Goal: Book appointment/travel/reservation

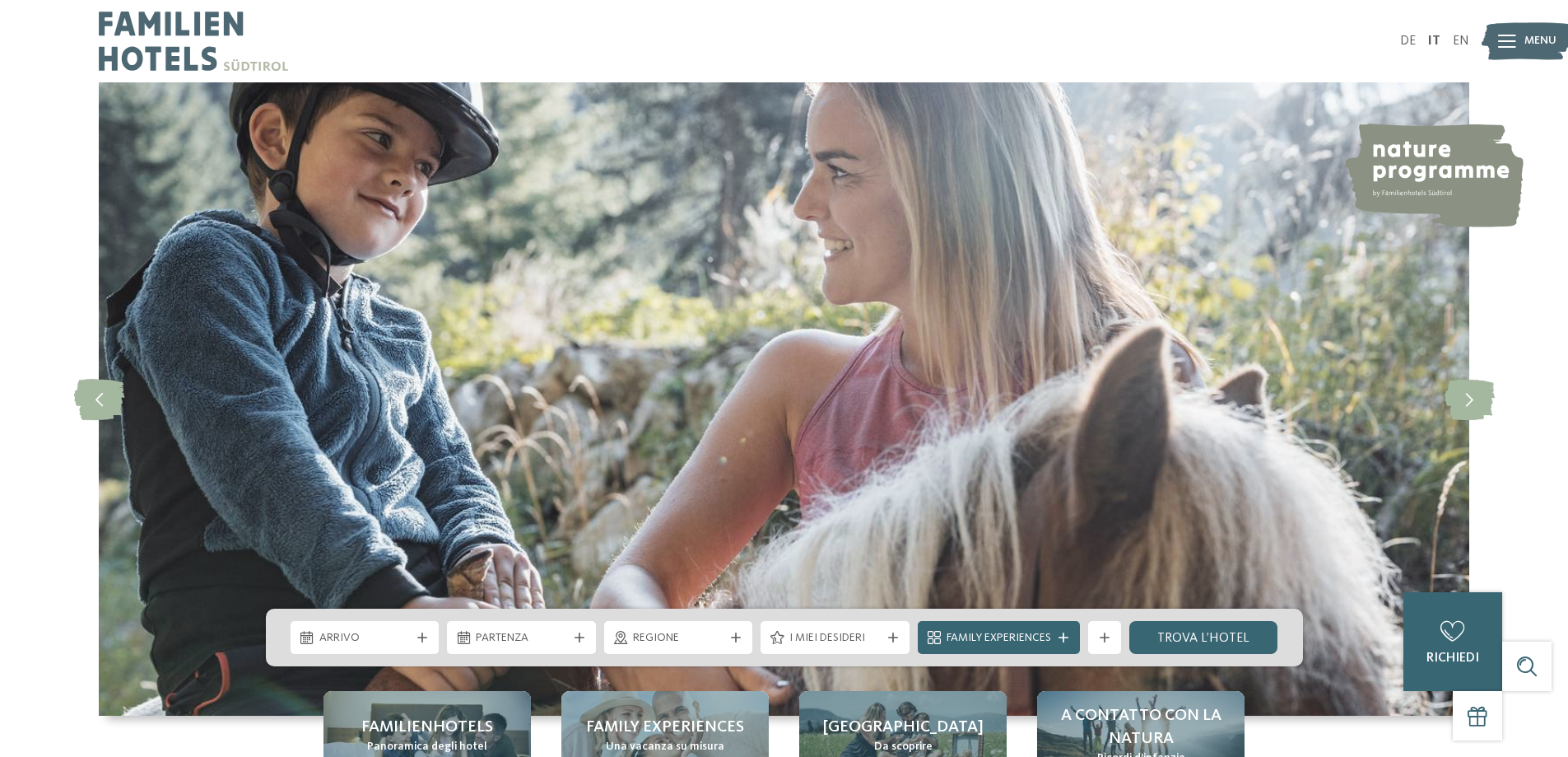
scroll to position [247, 0]
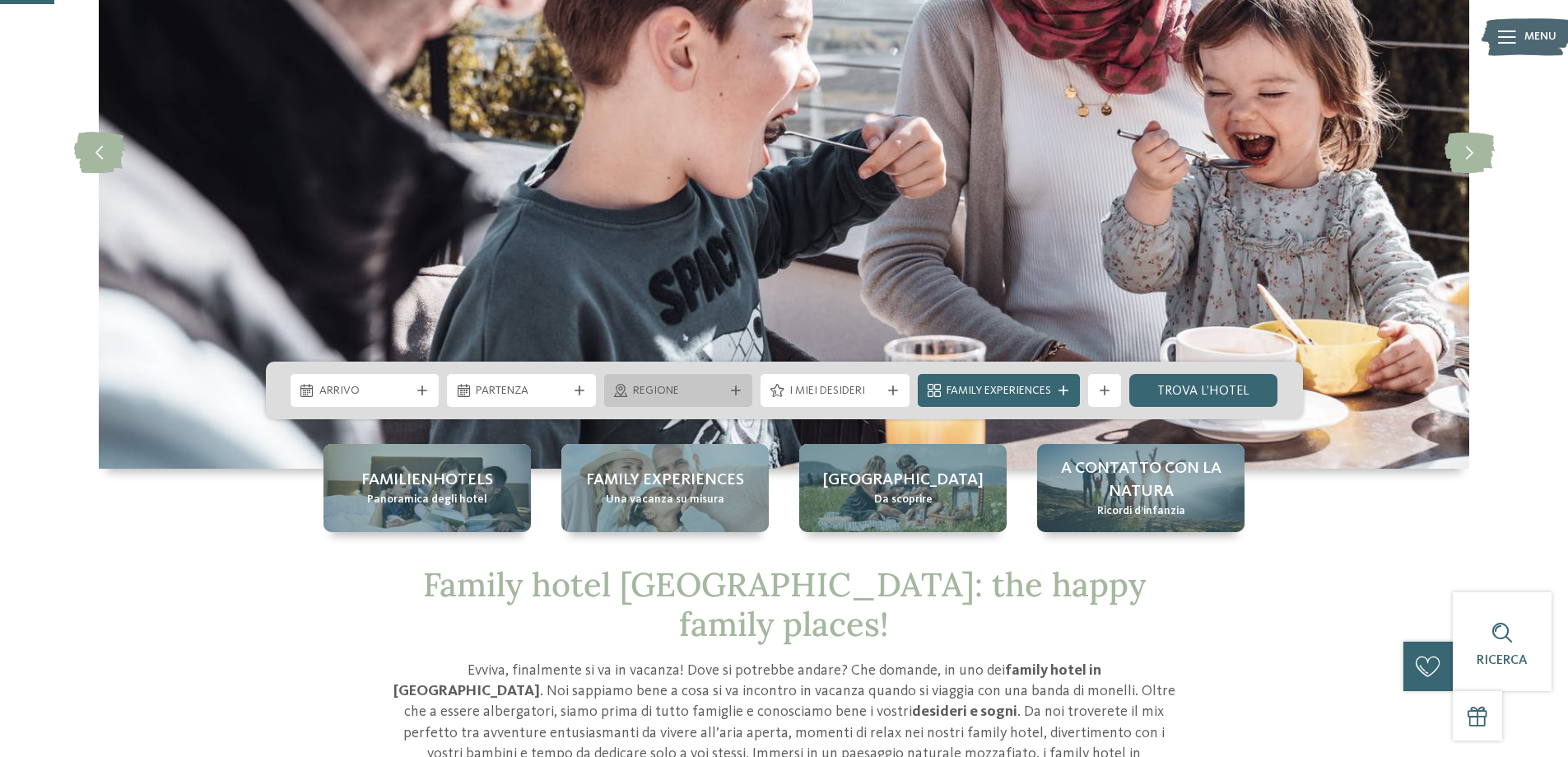
click at [681, 382] on div "Regione" at bounding box center [678, 390] width 99 height 18
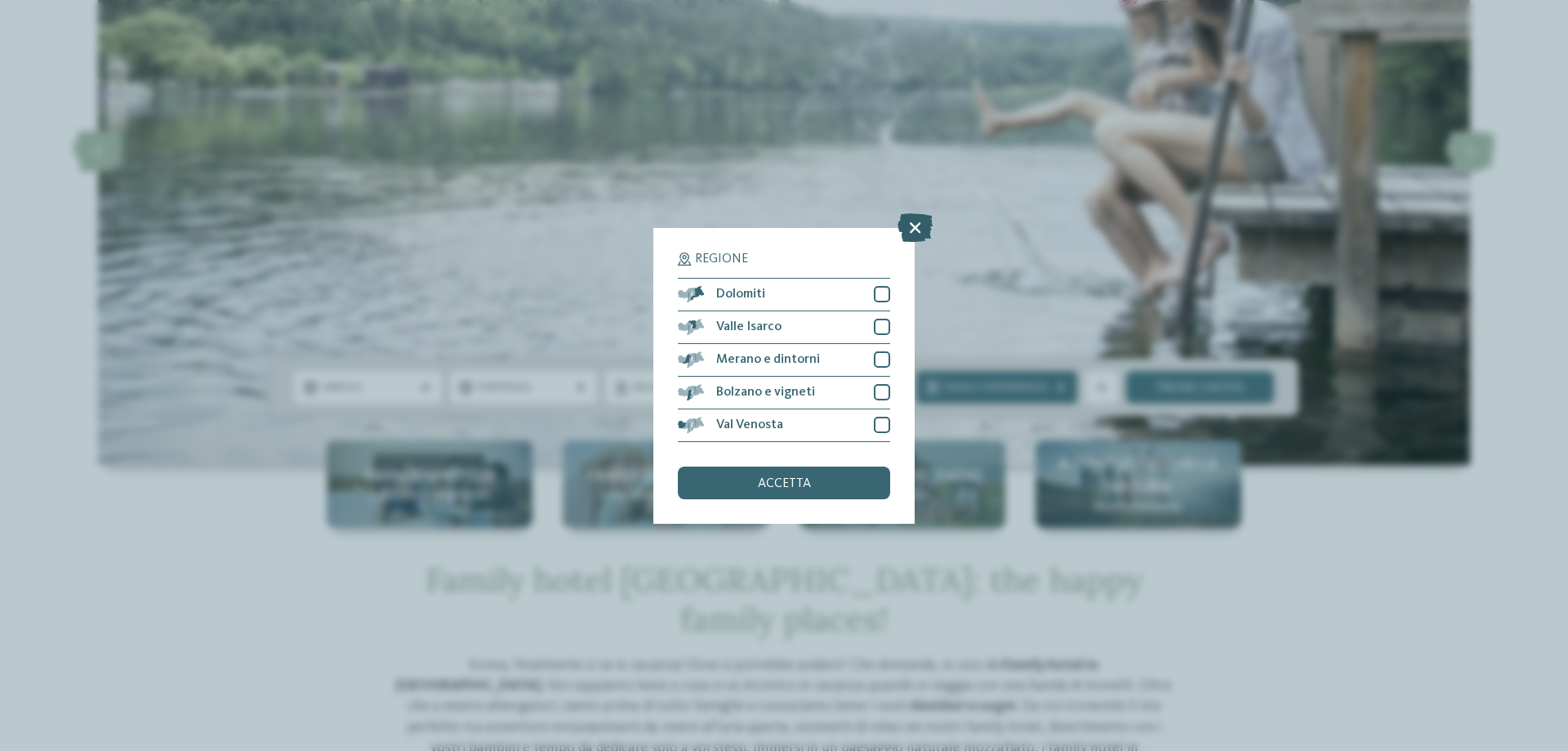
click at [916, 224] on icon at bounding box center [915, 226] width 35 height 28
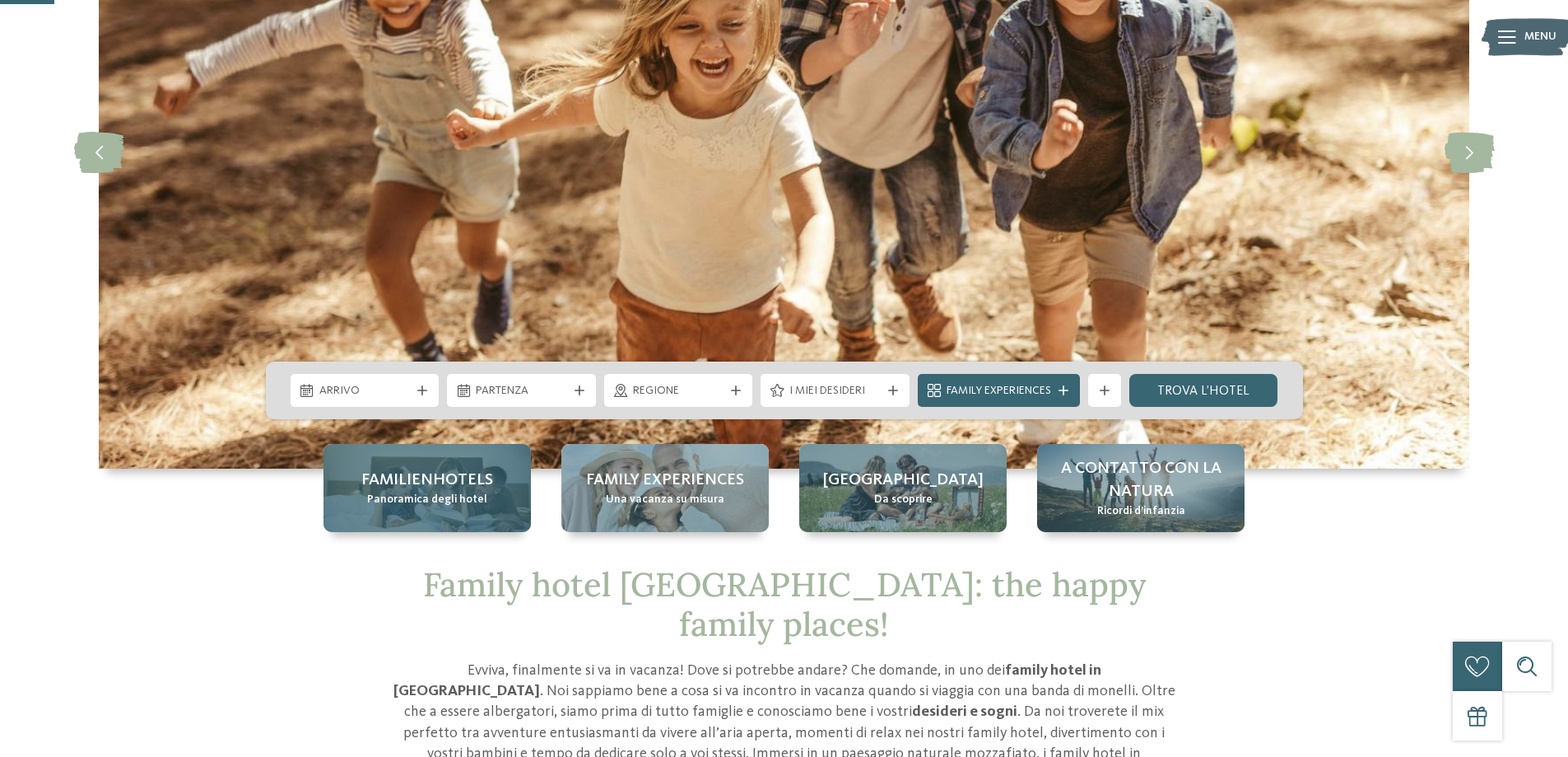
click at [462, 507] on span "Panoramica degli hotel" at bounding box center [427, 500] width 120 height 17
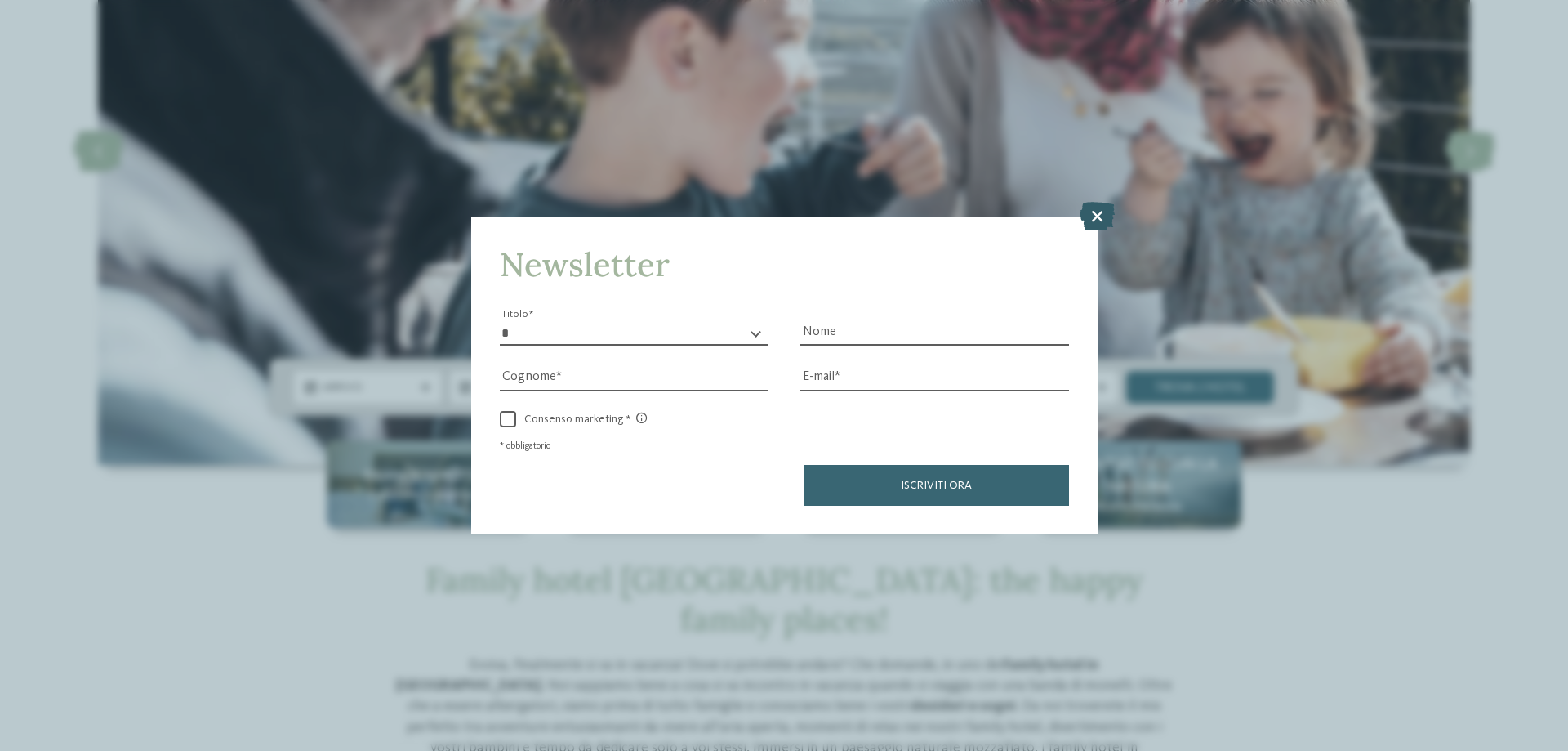
click at [1099, 215] on icon at bounding box center [1097, 215] width 35 height 28
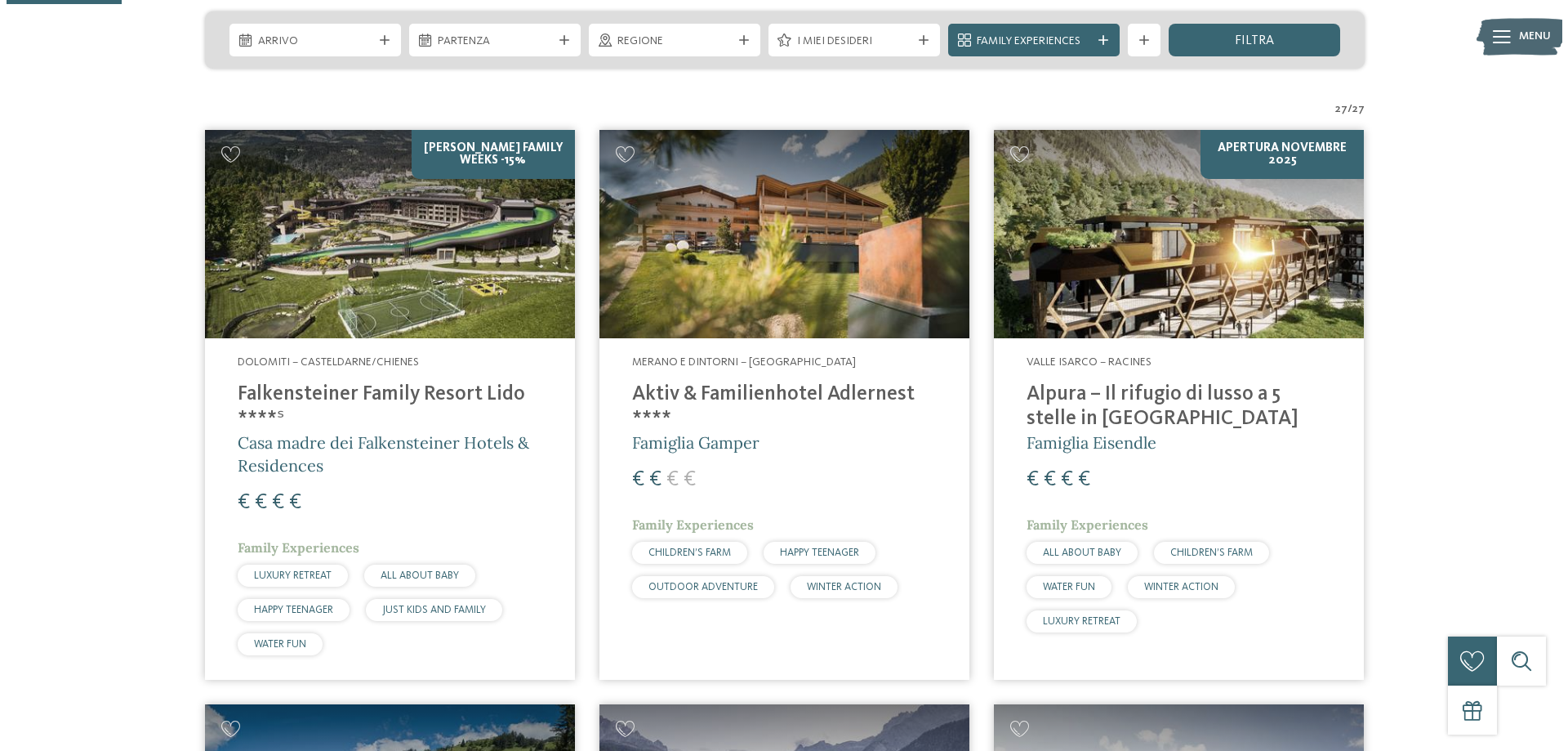
scroll to position [245, 0]
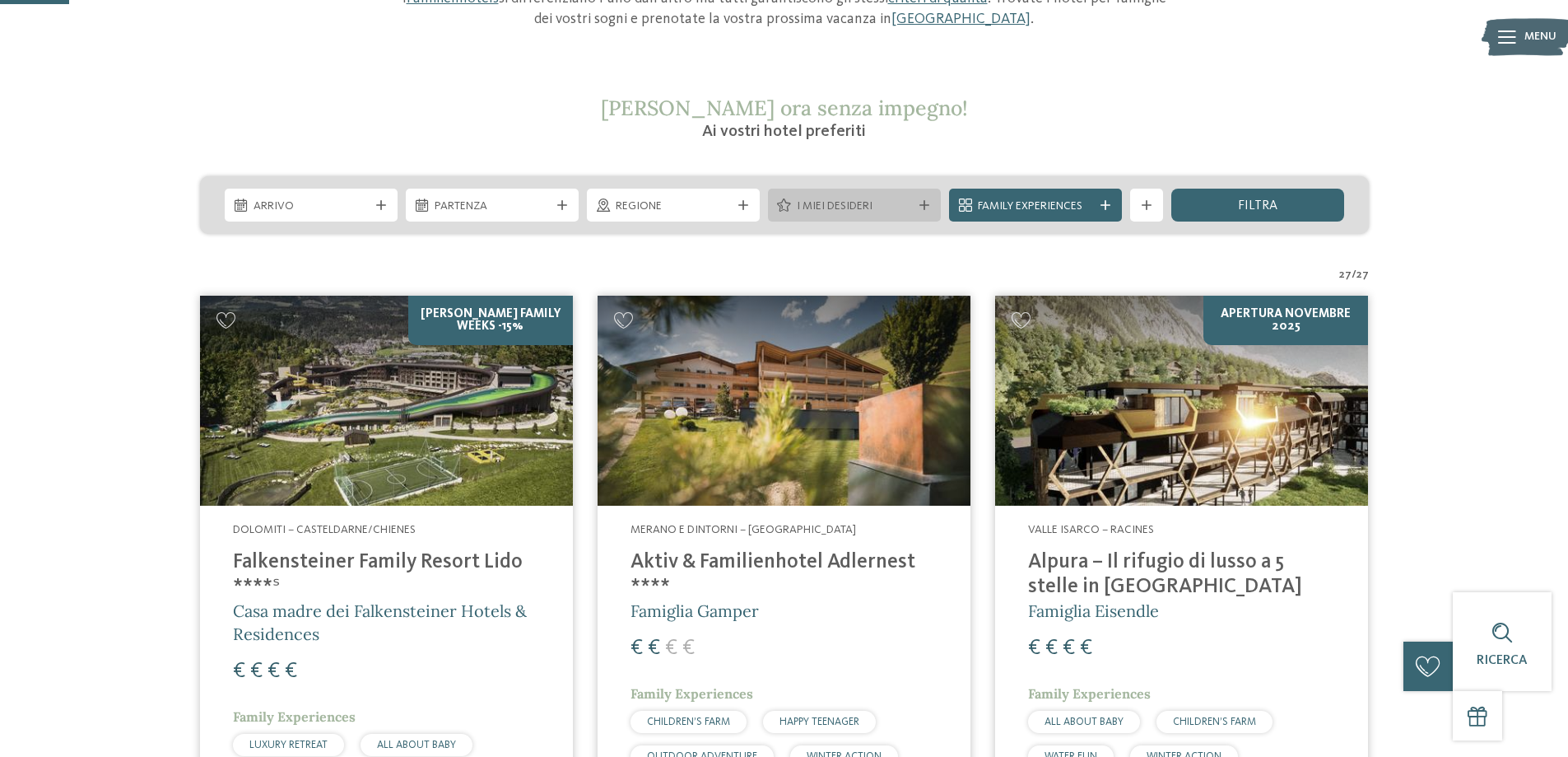
click at [917, 206] on div at bounding box center [924, 205] width 17 height 10
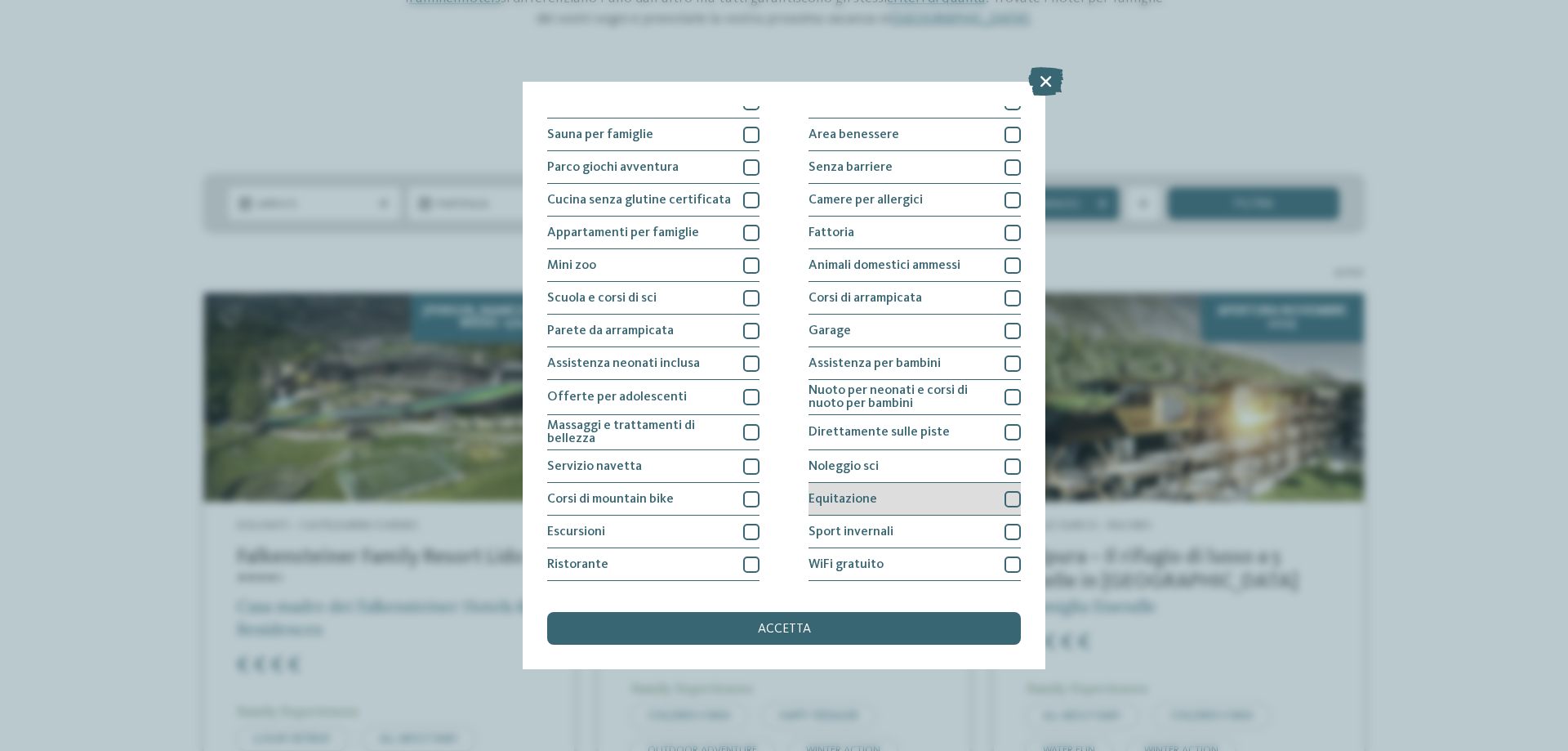
scroll to position [108, 0]
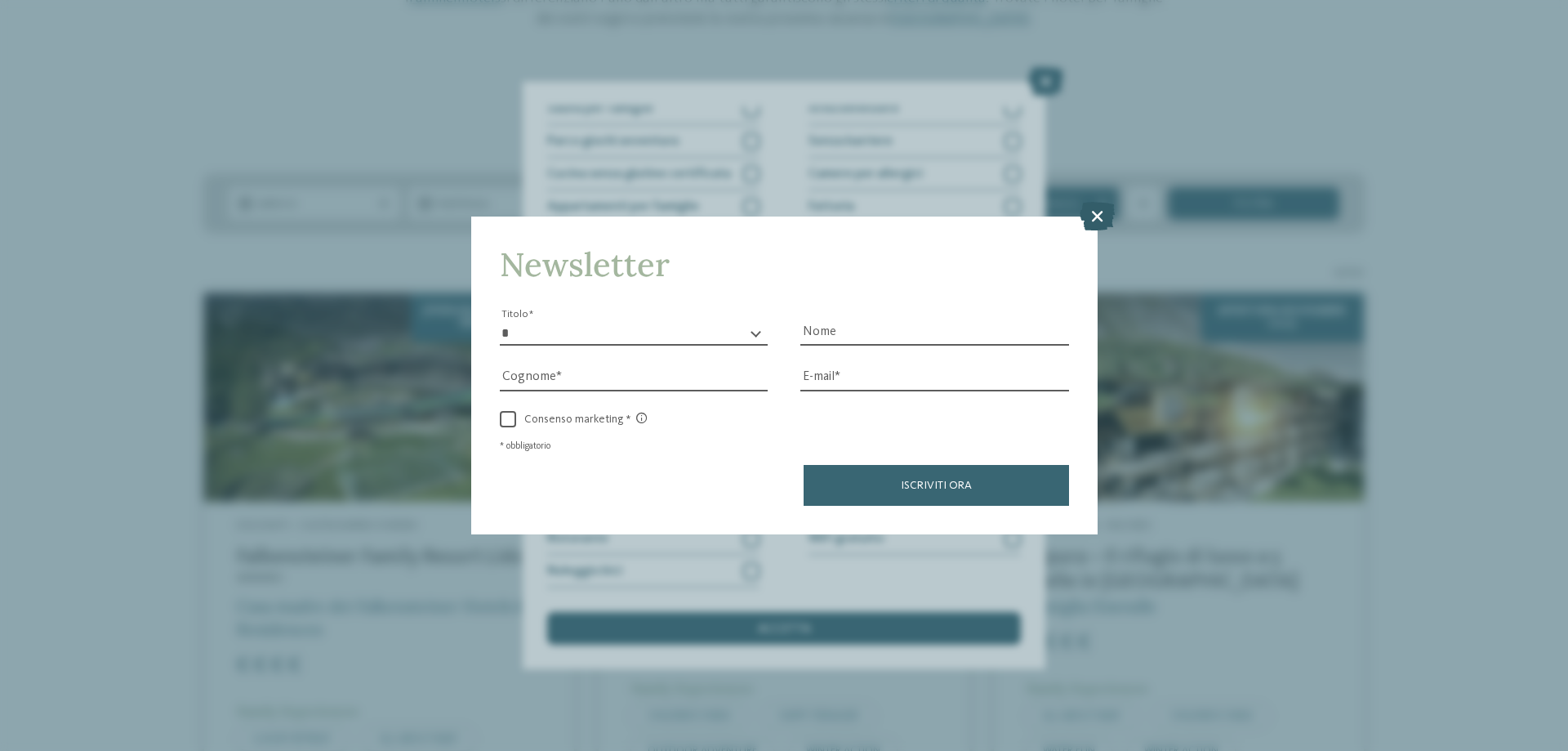
click at [1101, 215] on icon at bounding box center [1097, 215] width 35 height 28
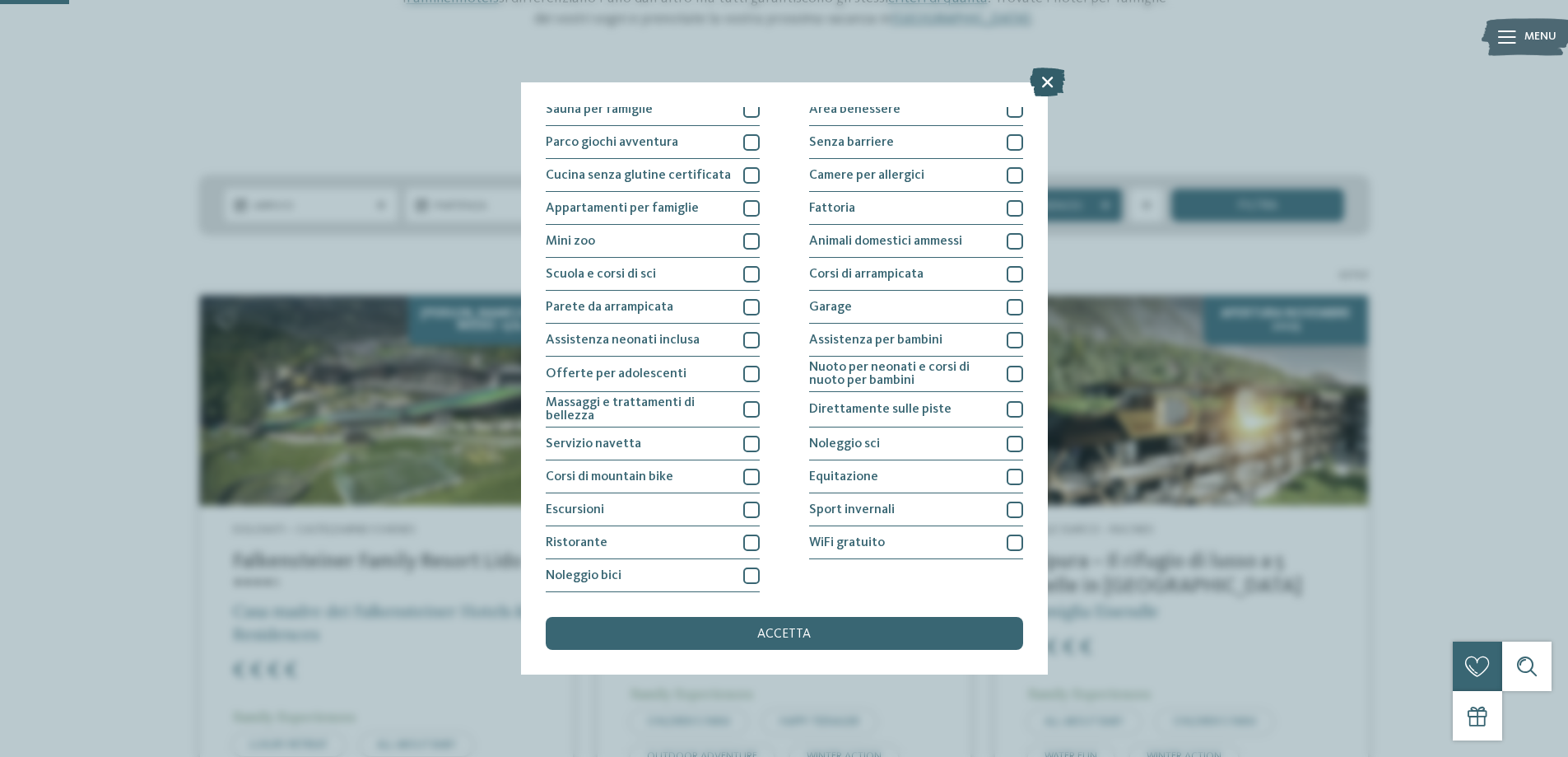
click at [1059, 89] on icon at bounding box center [1048, 81] width 35 height 28
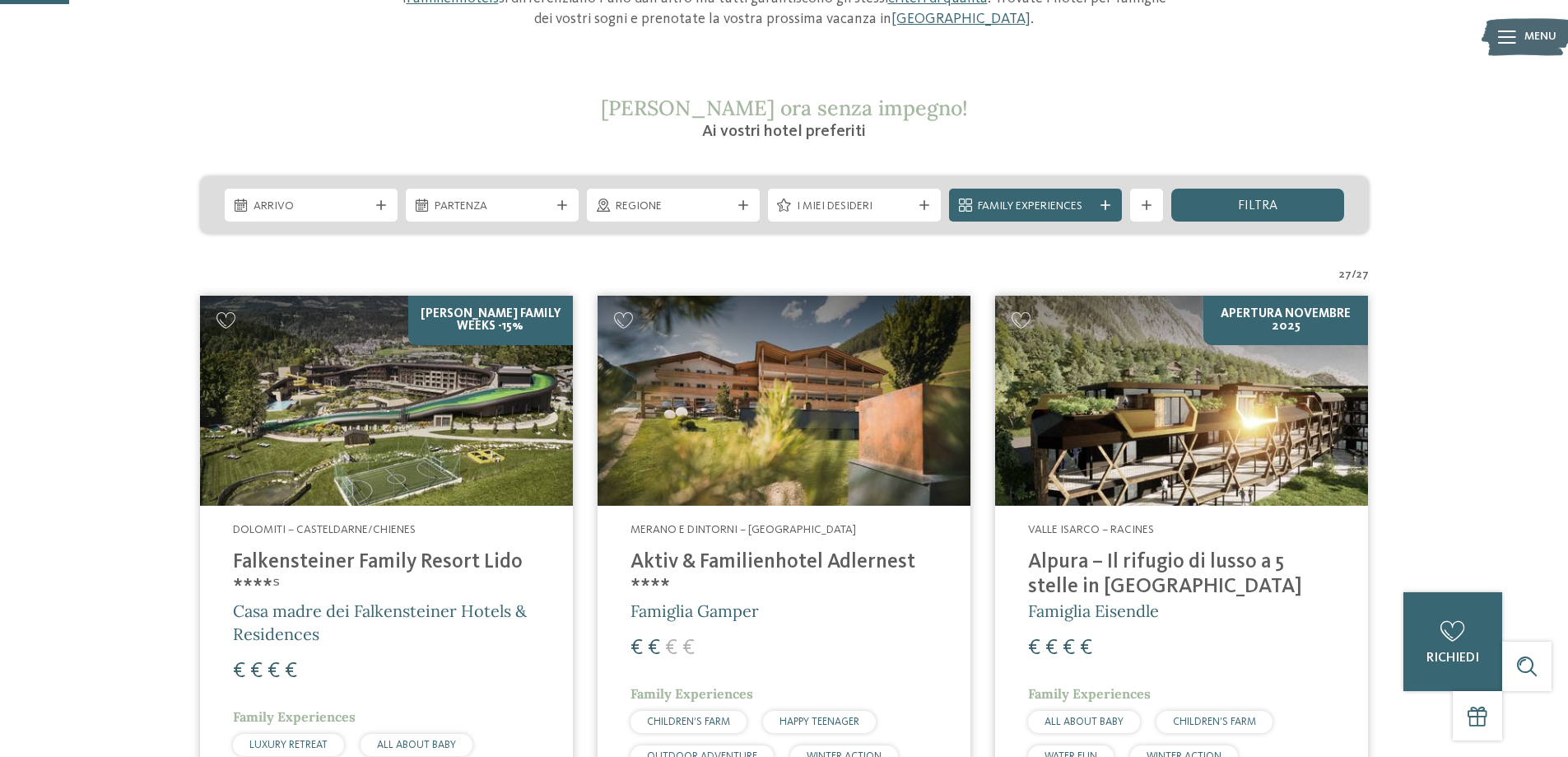
click at [1499, 37] on icon at bounding box center [1507, 36] width 18 height 13
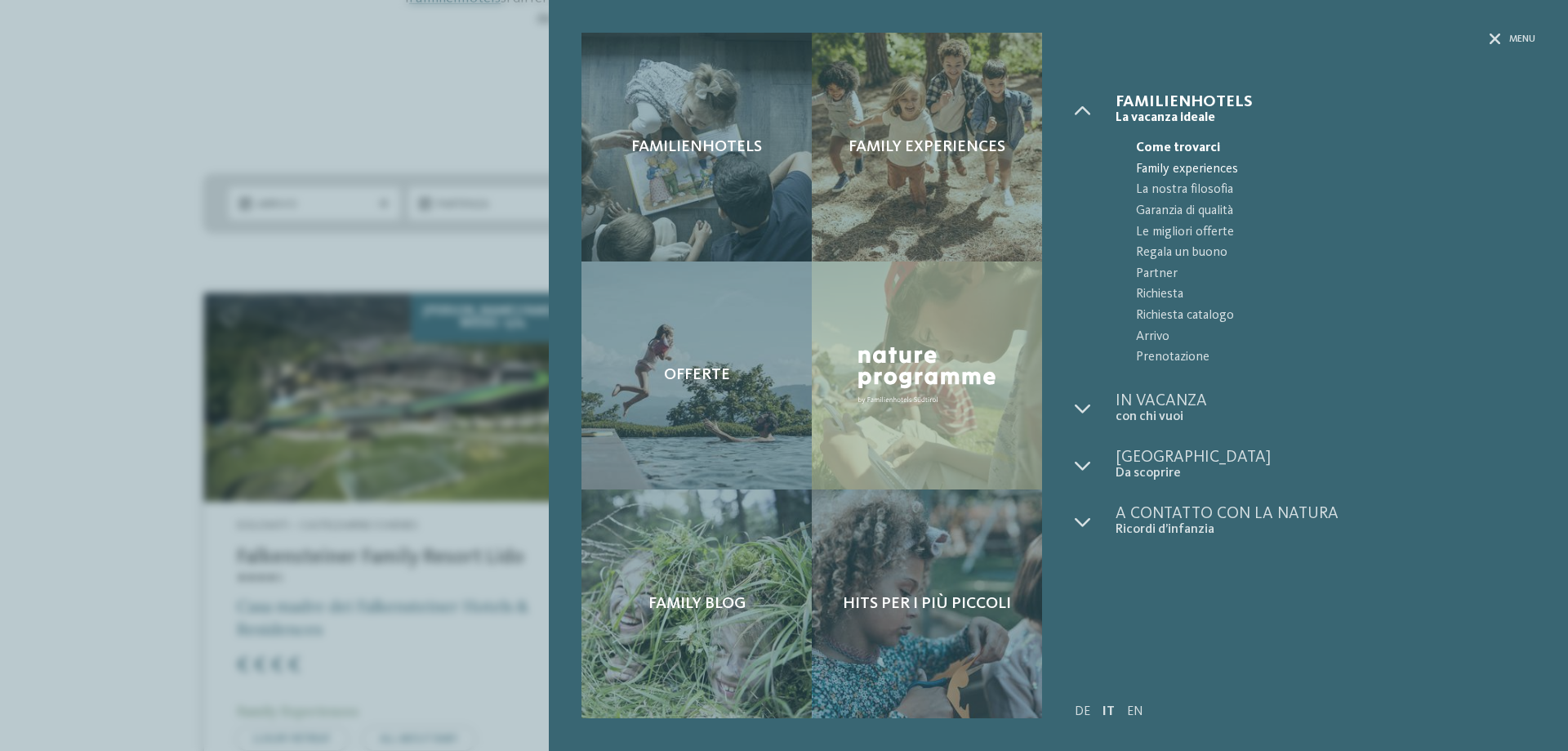
click at [1195, 164] on span "Family experiences" at bounding box center [1335, 169] width 399 height 21
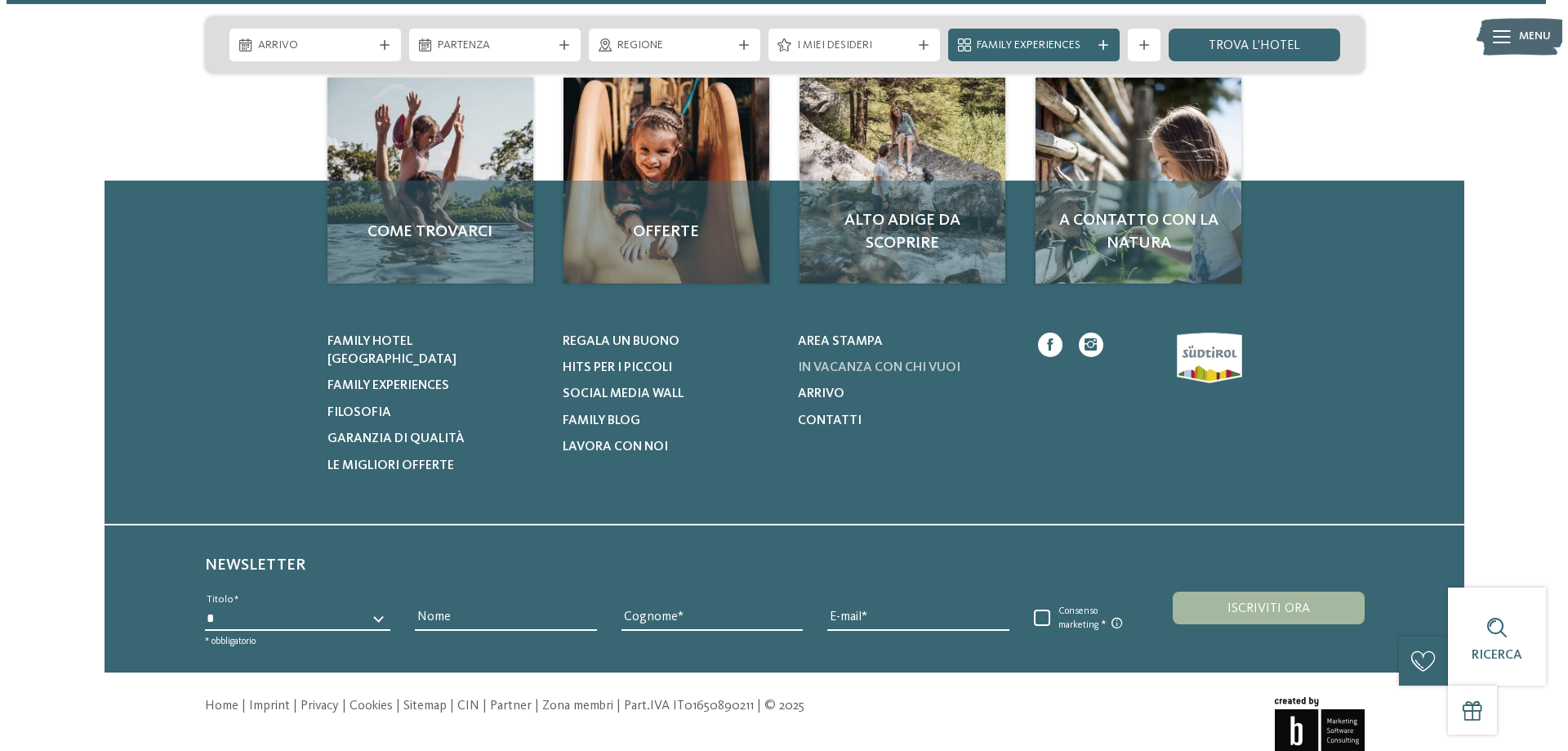
scroll to position [7839, 0]
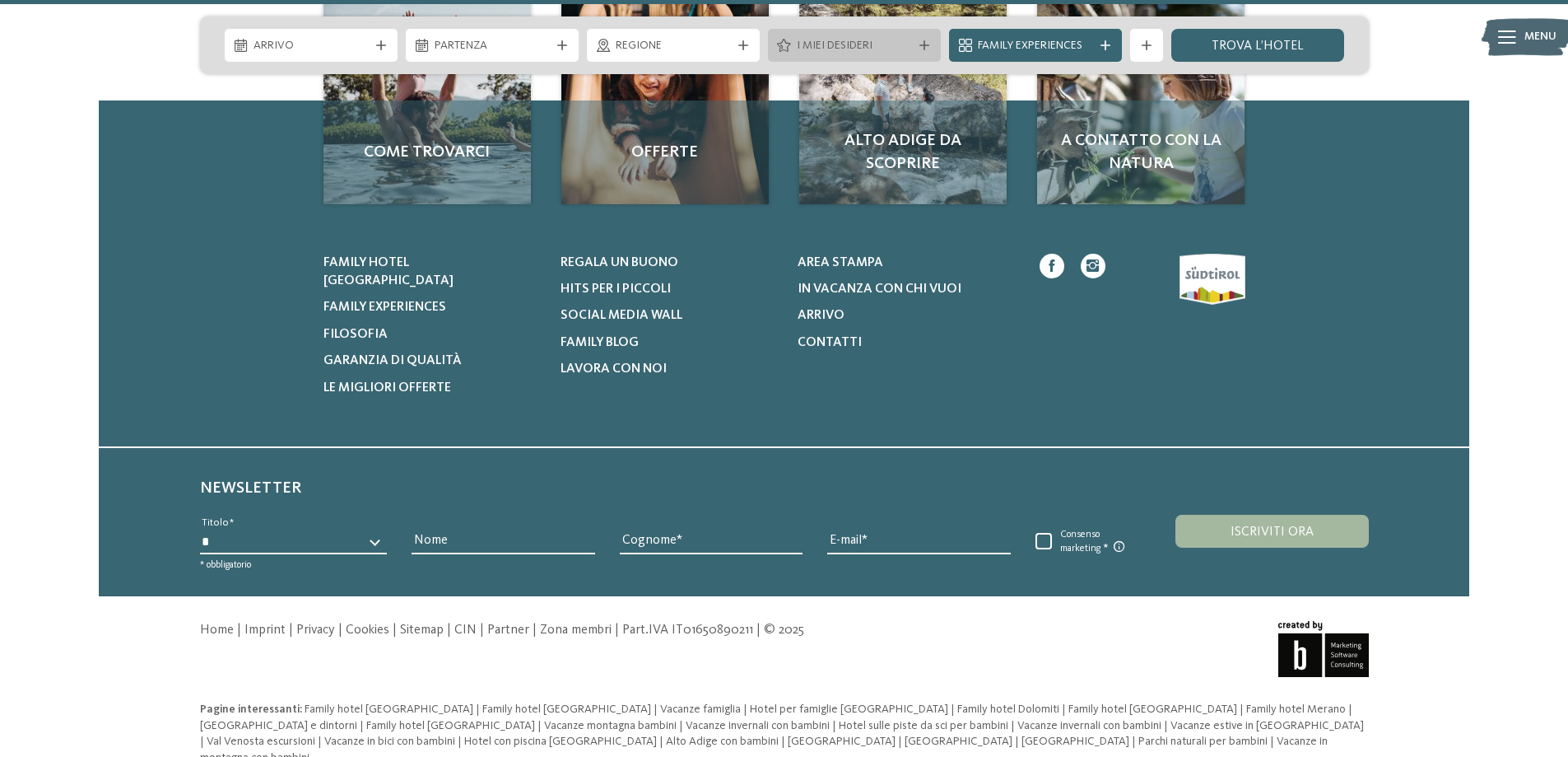
click at [919, 39] on div "I miei desideri" at bounding box center [854, 45] width 173 height 33
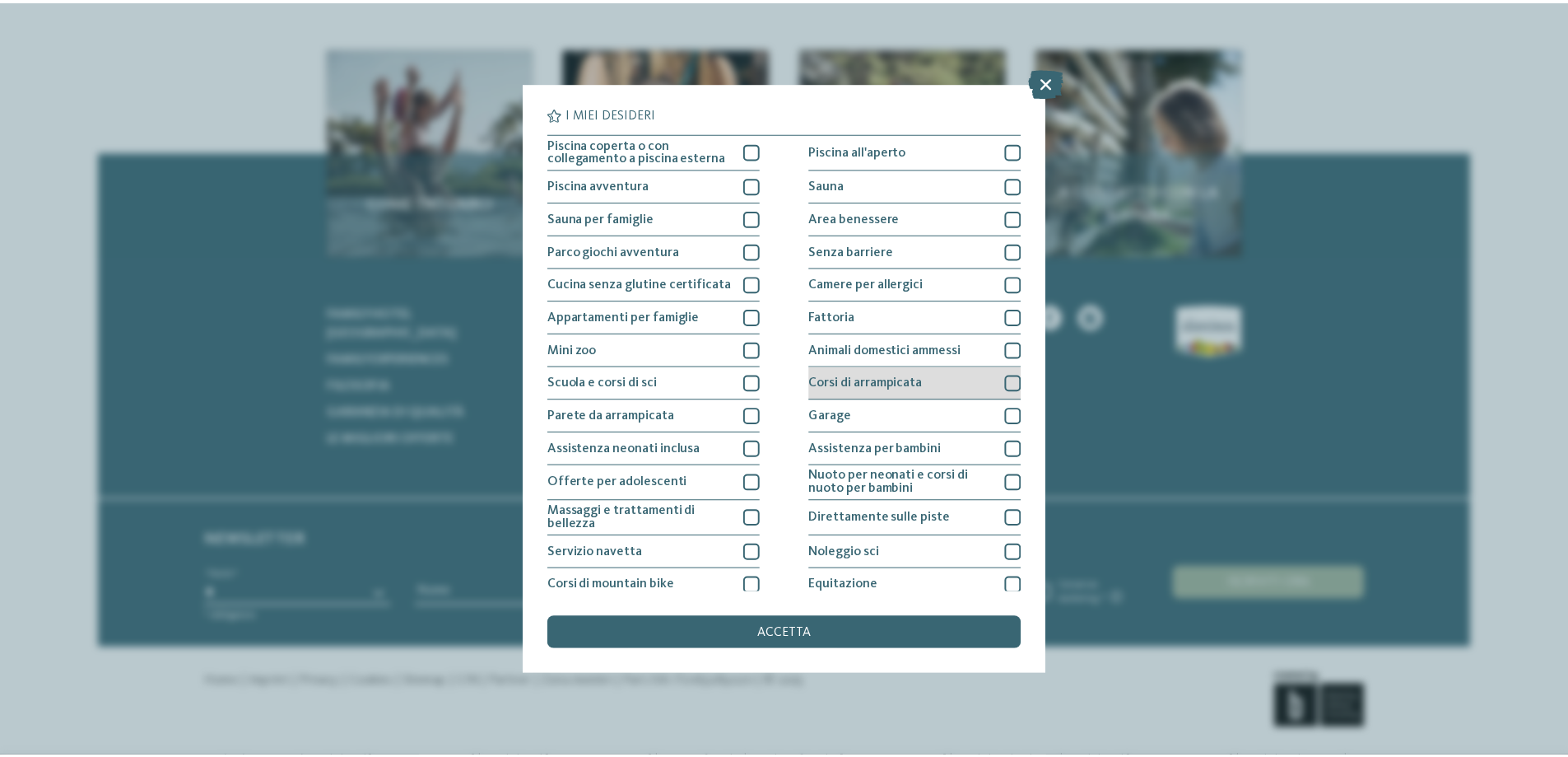
scroll to position [109, 0]
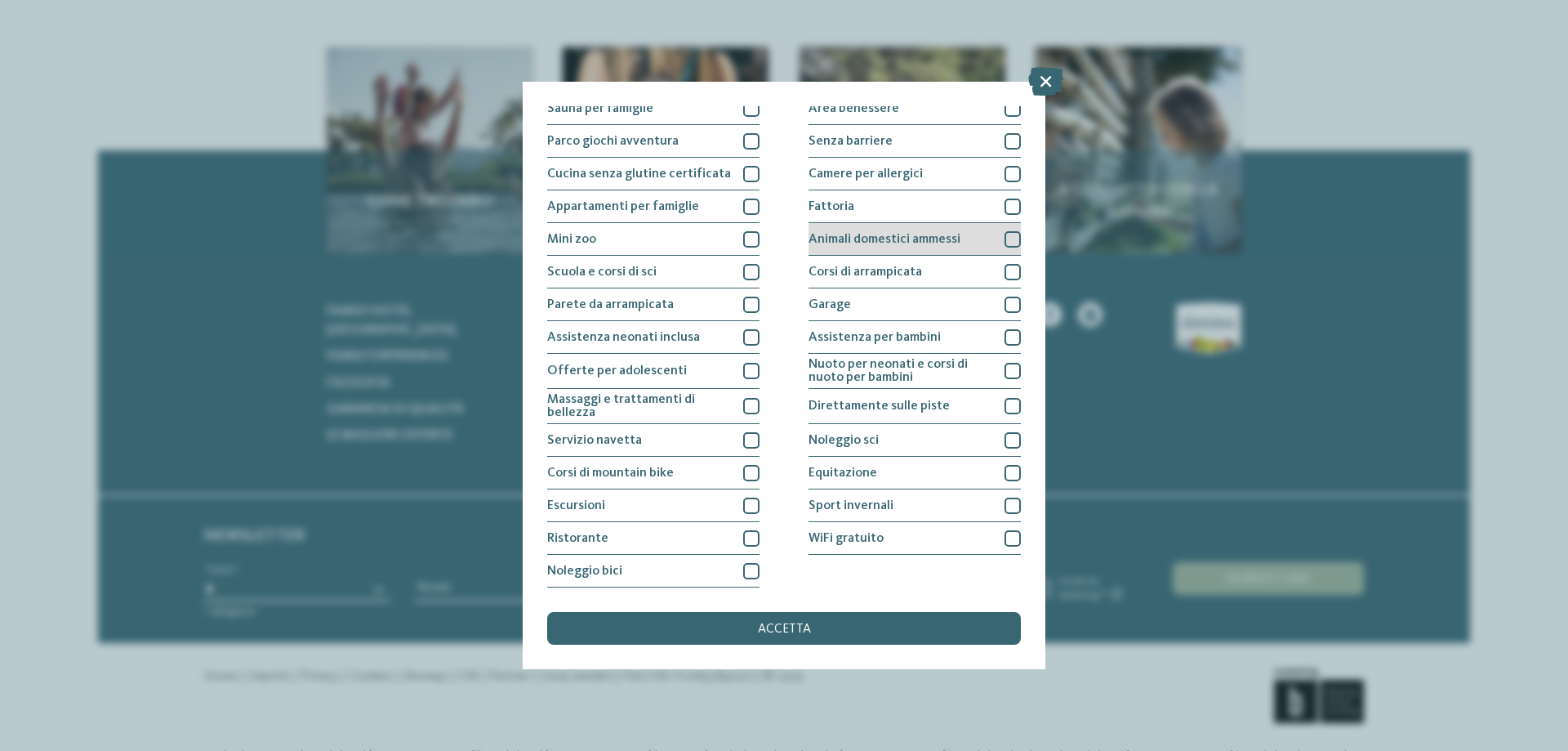
click at [958, 248] on div "Animali domestici ammessi" at bounding box center [915, 240] width 212 height 33
click at [777, 632] on span "accetta" at bounding box center [784, 628] width 53 height 13
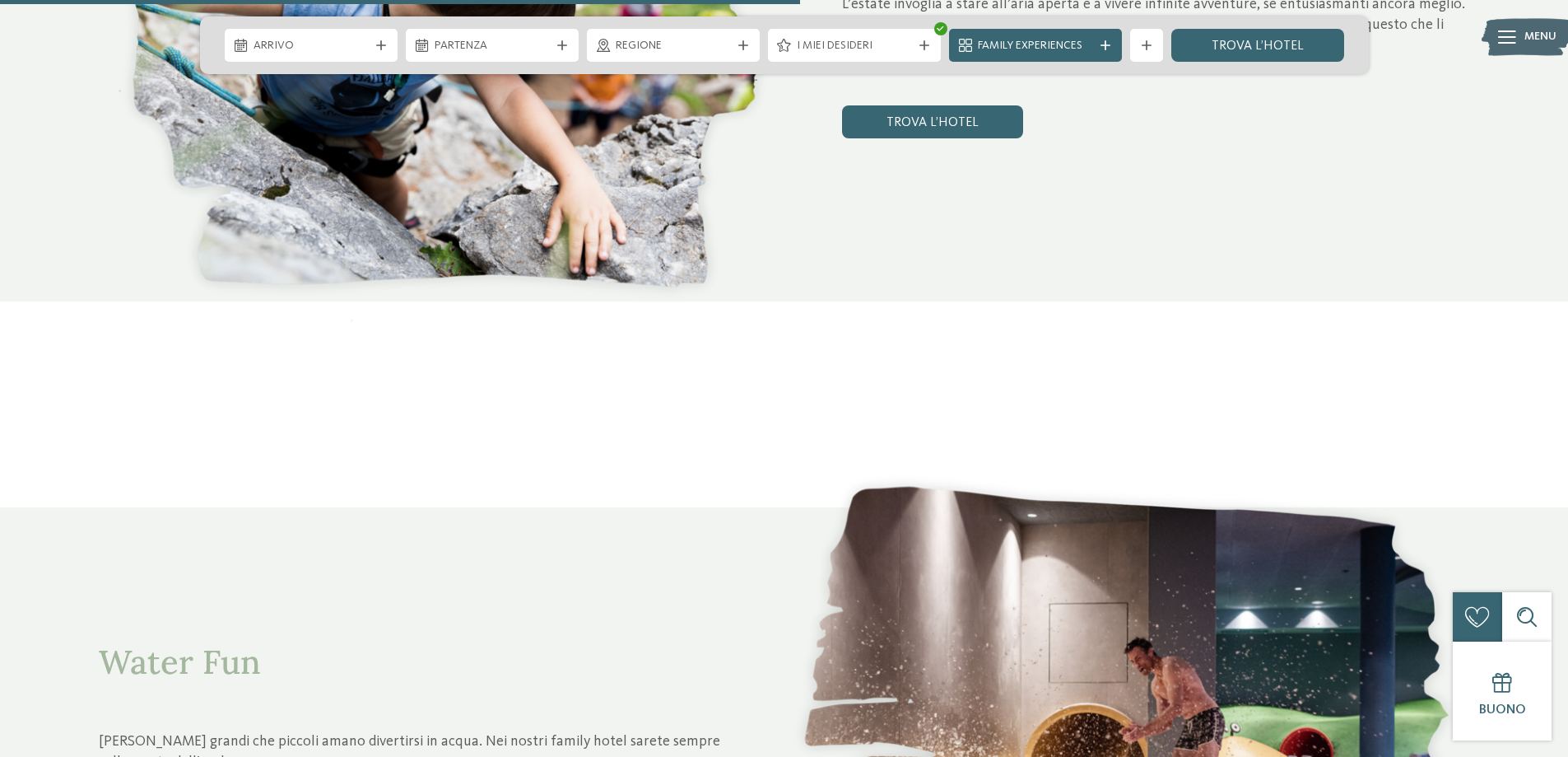
scroll to position [3621, 0]
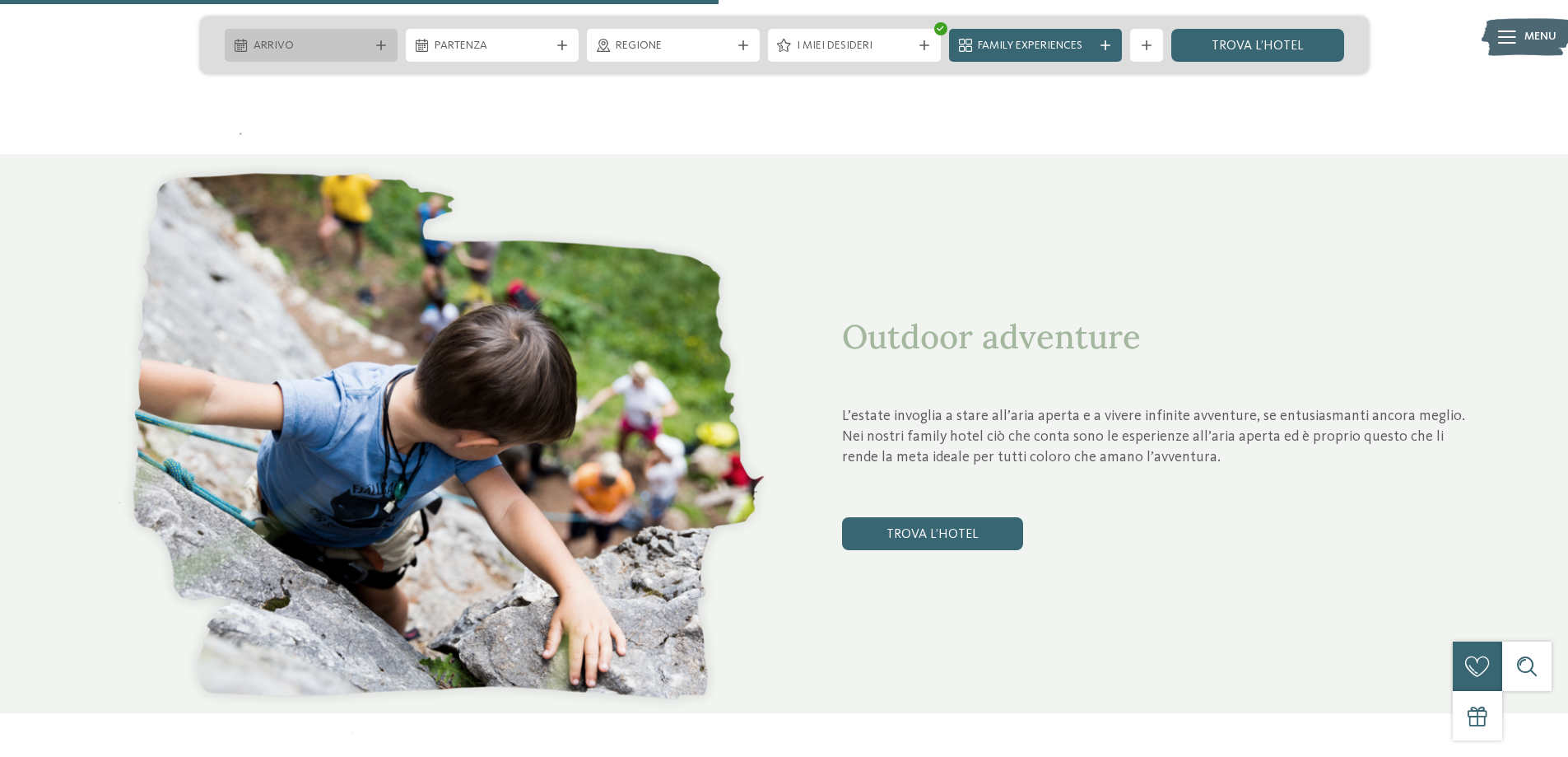
click at [330, 29] on div "Arrivo" at bounding box center [311, 45] width 173 height 33
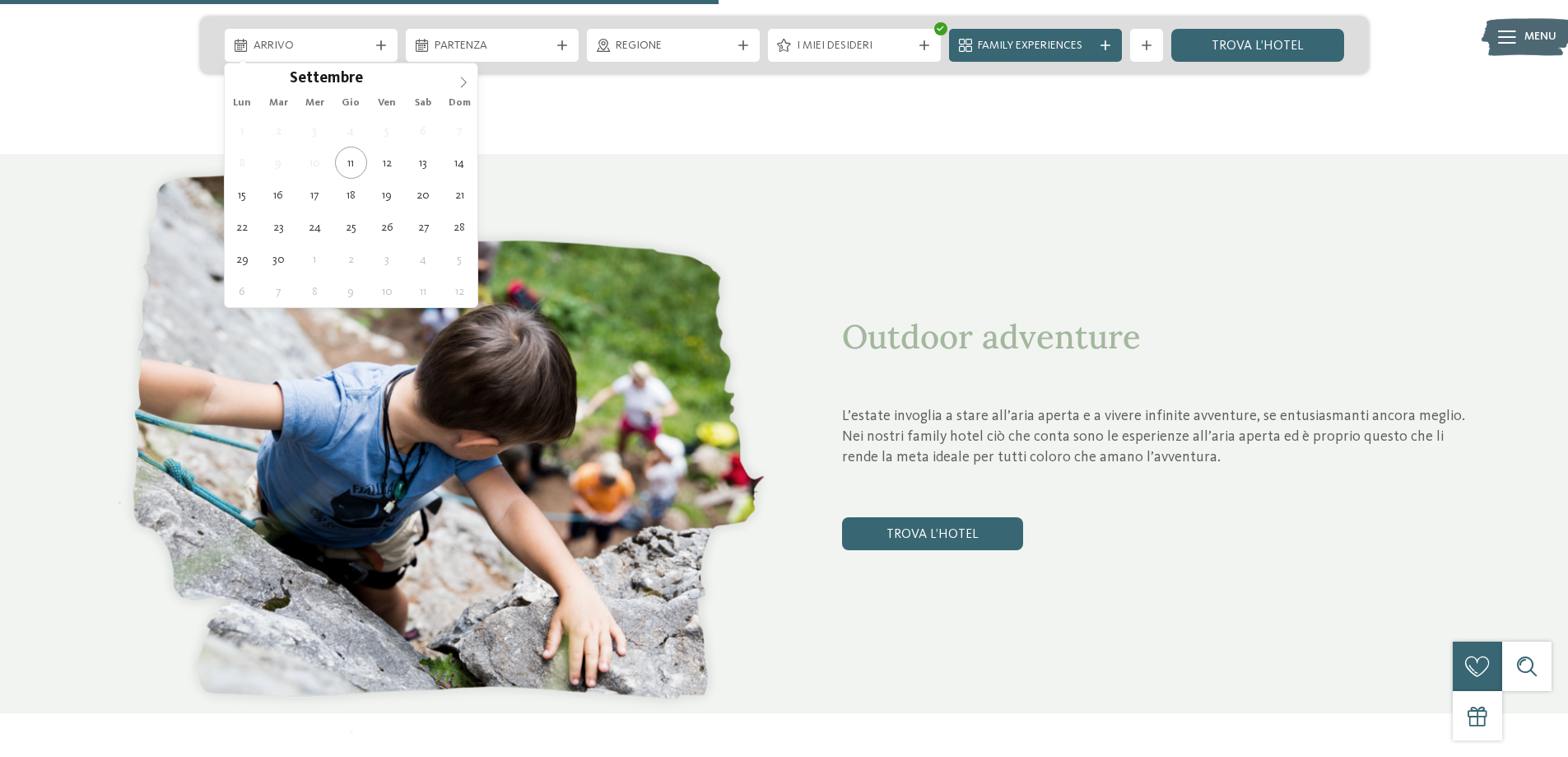
click at [464, 83] on icon at bounding box center [463, 82] width 12 height 12
type input "****"
click at [464, 83] on icon at bounding box center [463, 82] width 12 height 12
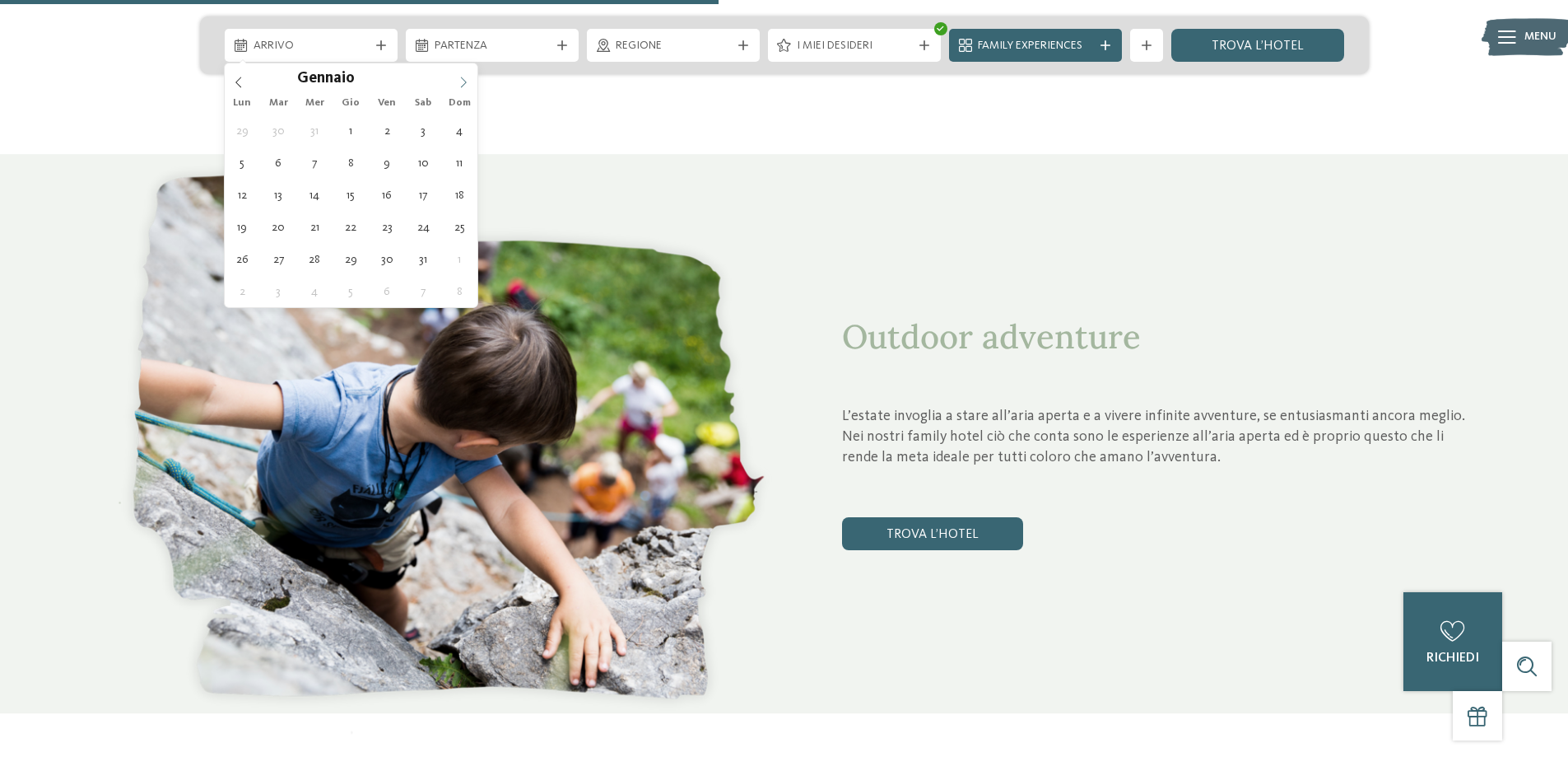
click at [464, 83] on icon at bounding box center [463, 82] width 12 height 12
type div "08.02.2026"
type input "****"
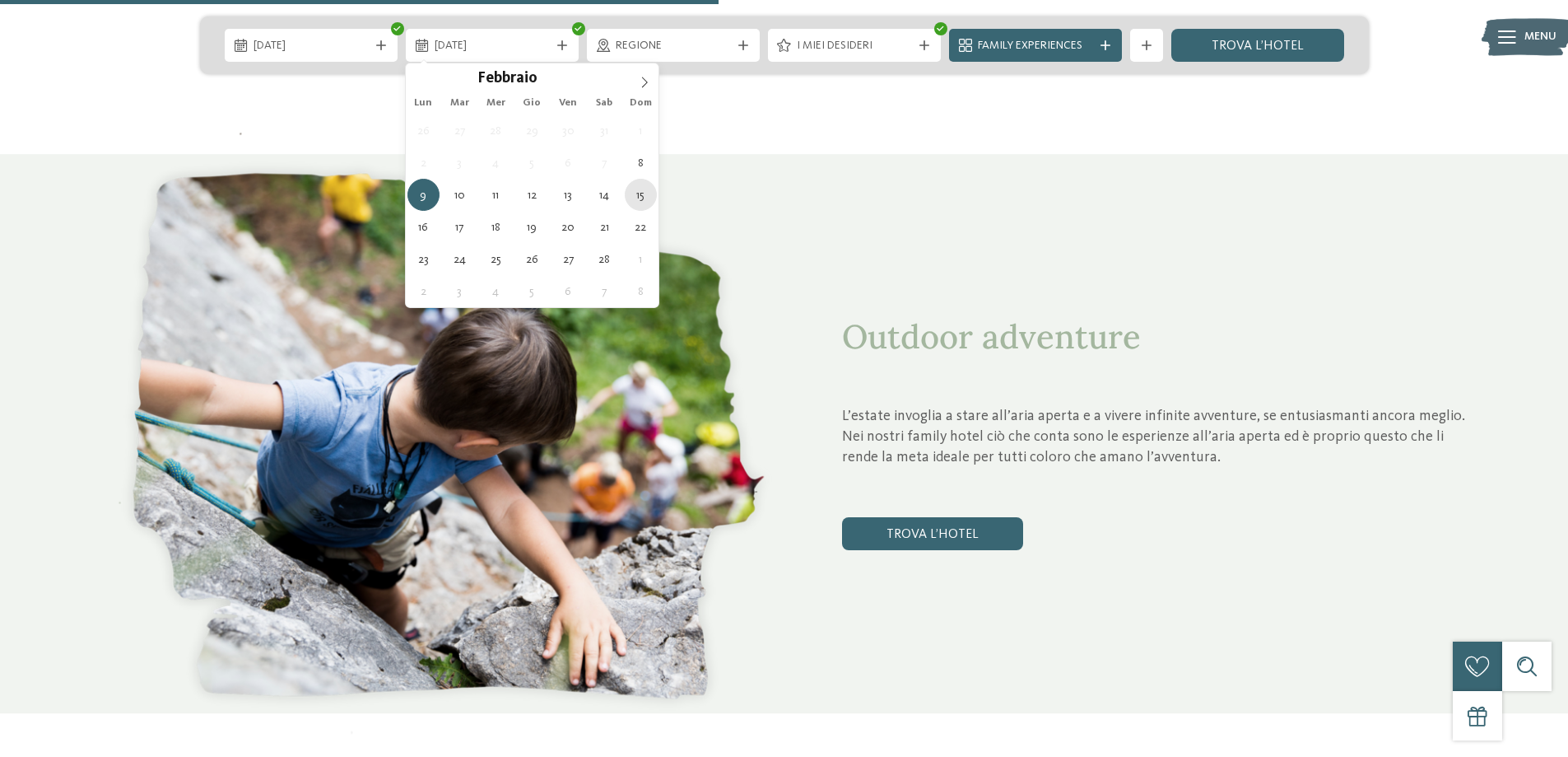
type div "15.02.2026"
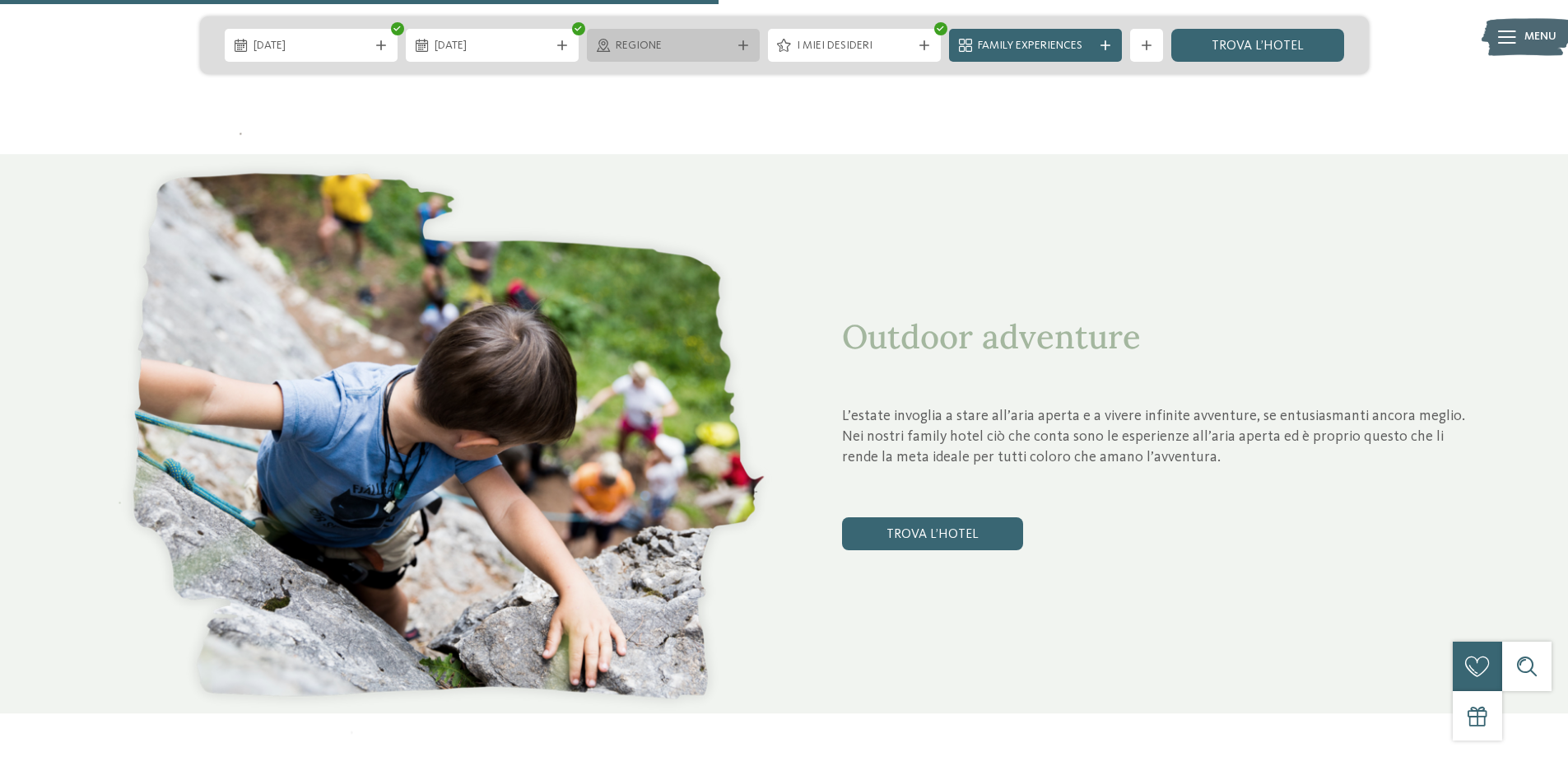
click at [644, 38] on span "Regione" at bounding box center [673, 46] width 115 height 17
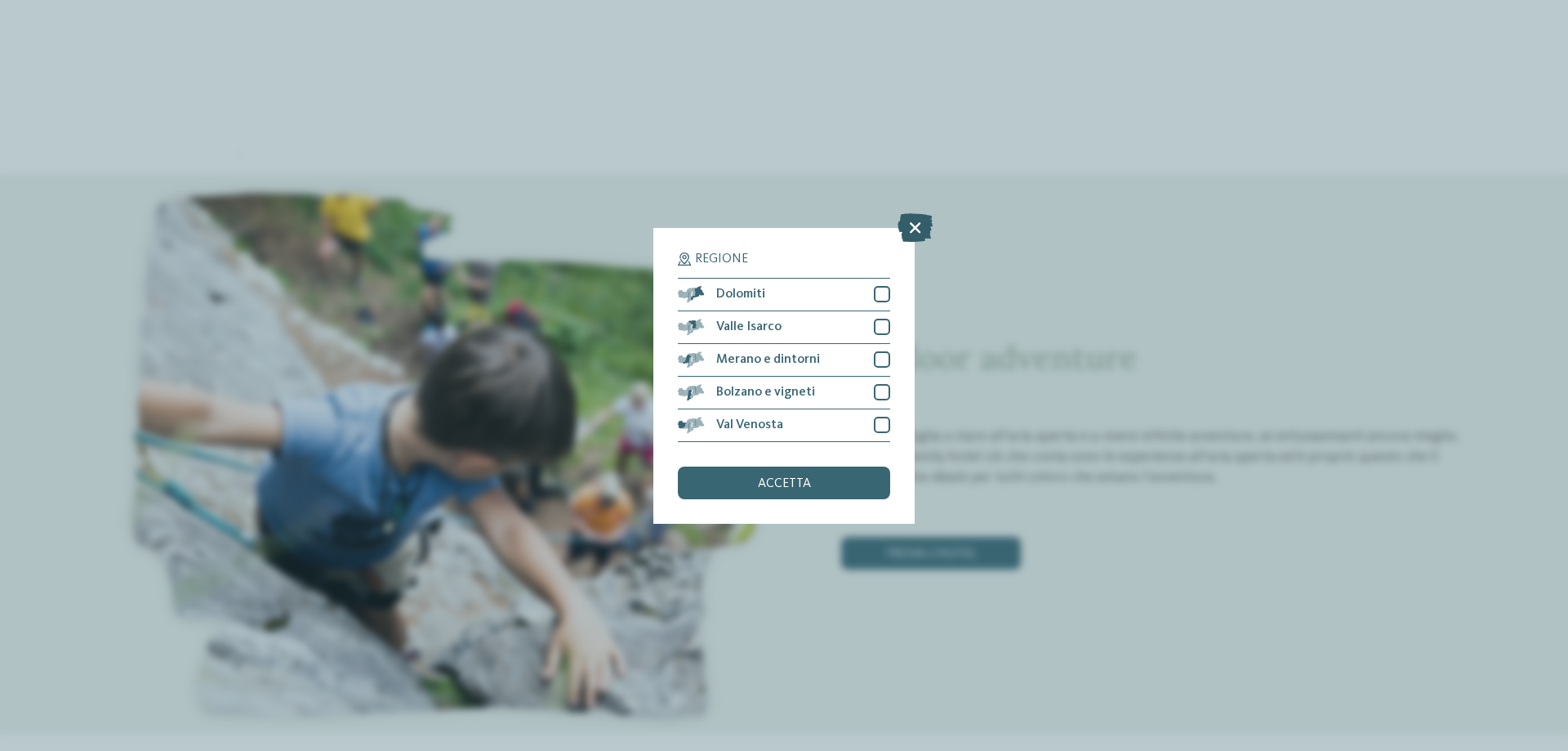
click at [925, 227] on icon at bounding box center [915, 226] width 35 height 28
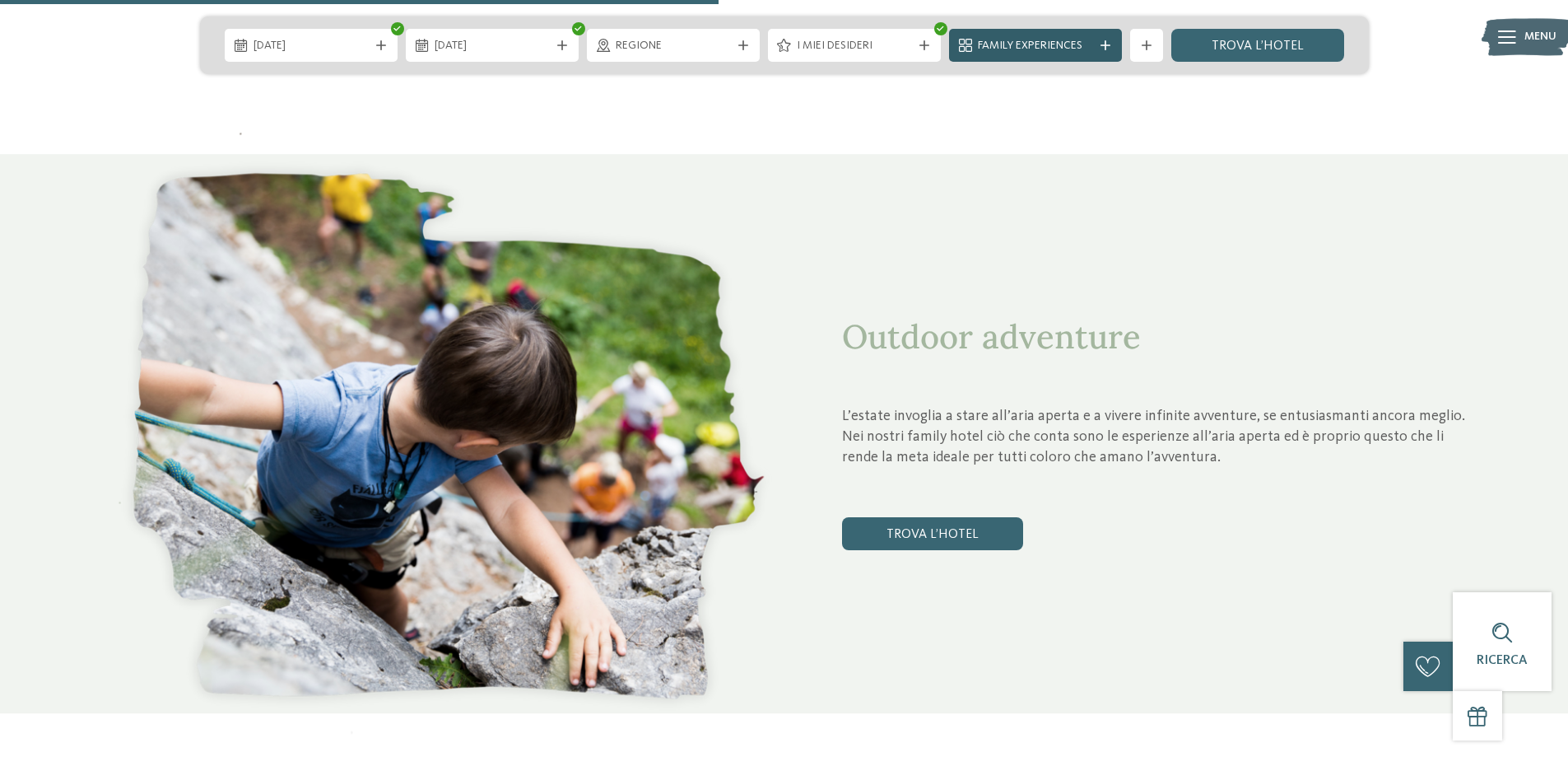
click at [1088, 42] on span "Family Experiences" at bounding box center [1035, 46] width 115 height 17
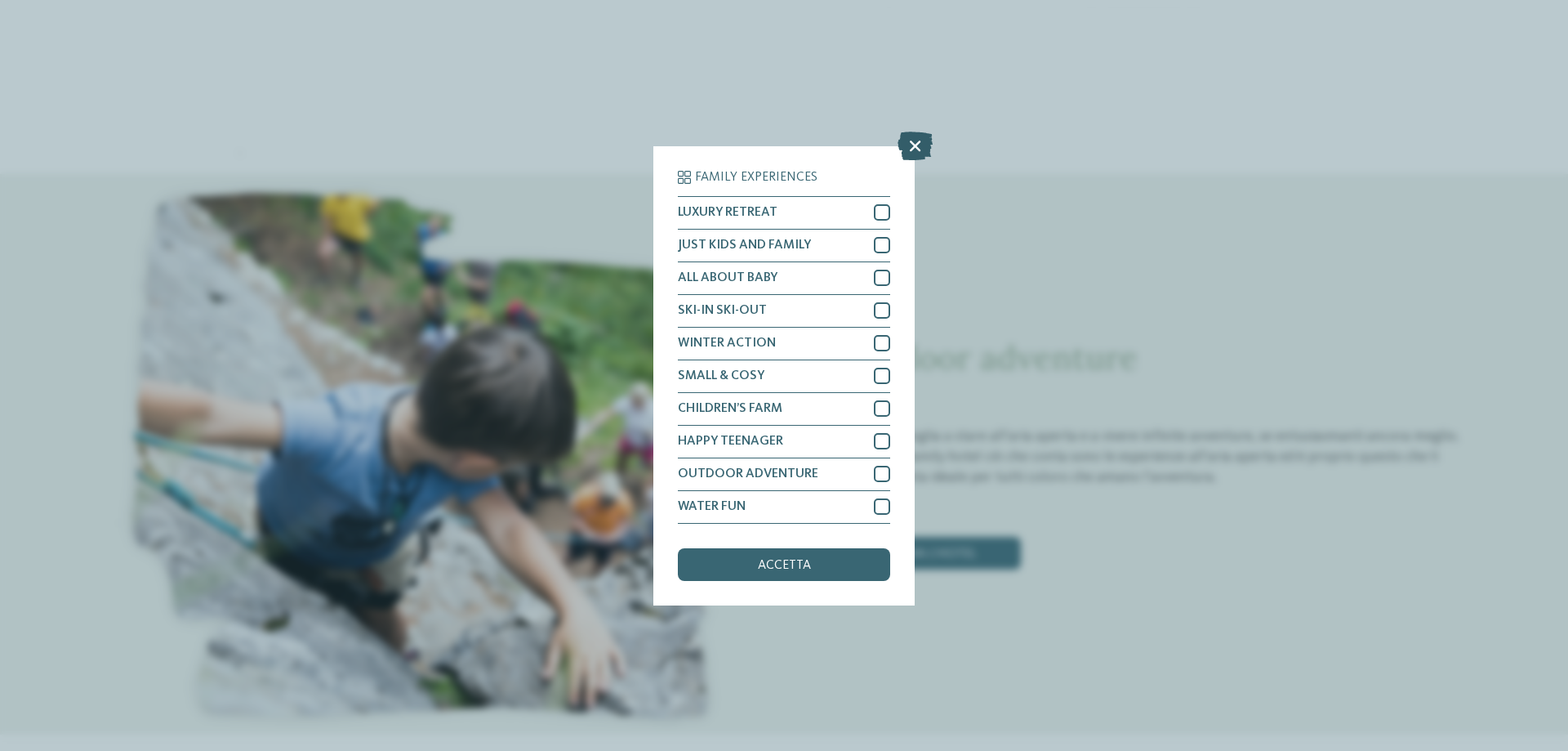
click at [920, 153] on icon at bounding box center [915, 144] width 35 height 28
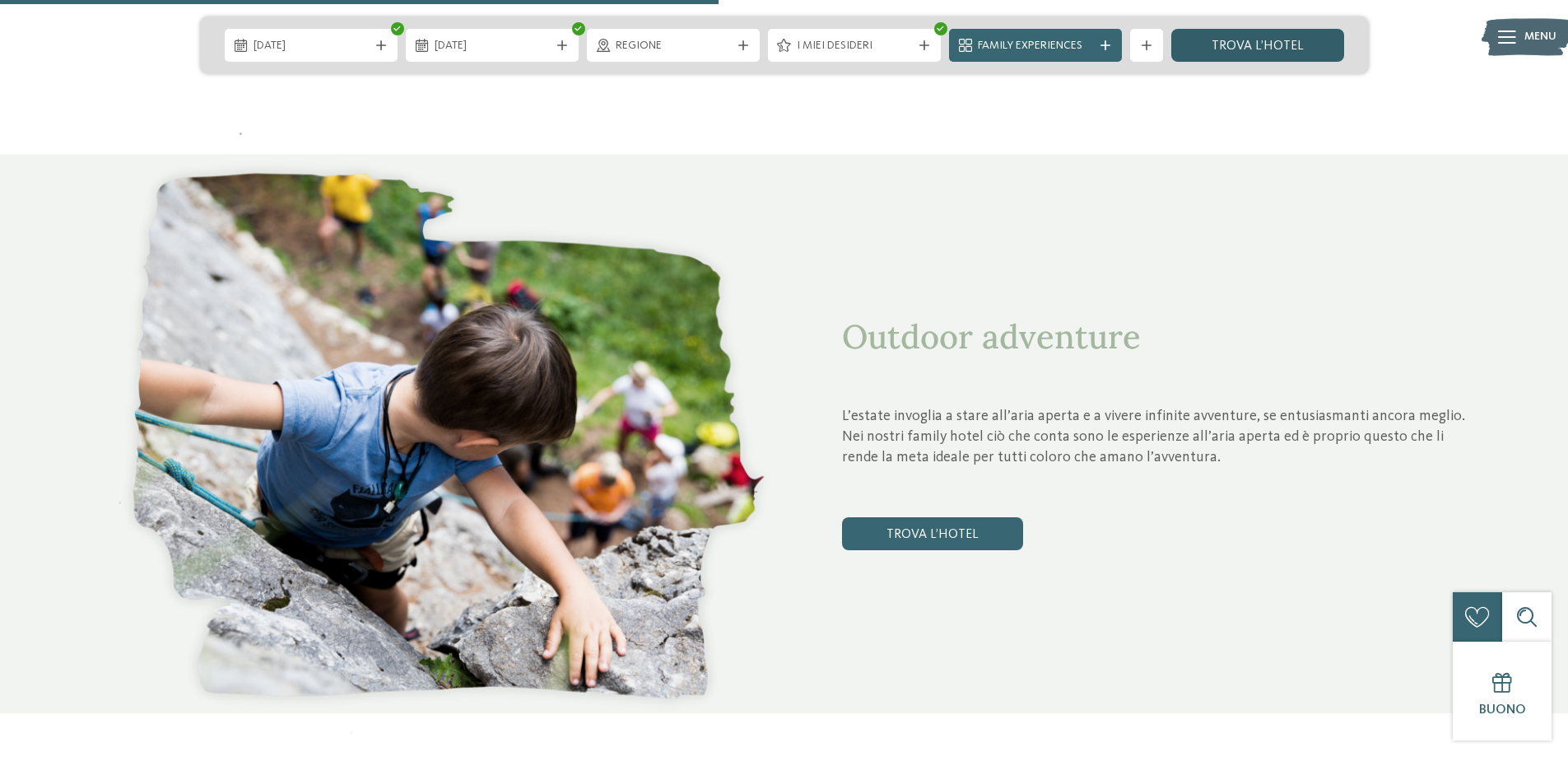
click at [1256, 48] on link "trova l’hotel" at bounding box center [1258, 45] width 173 height 33
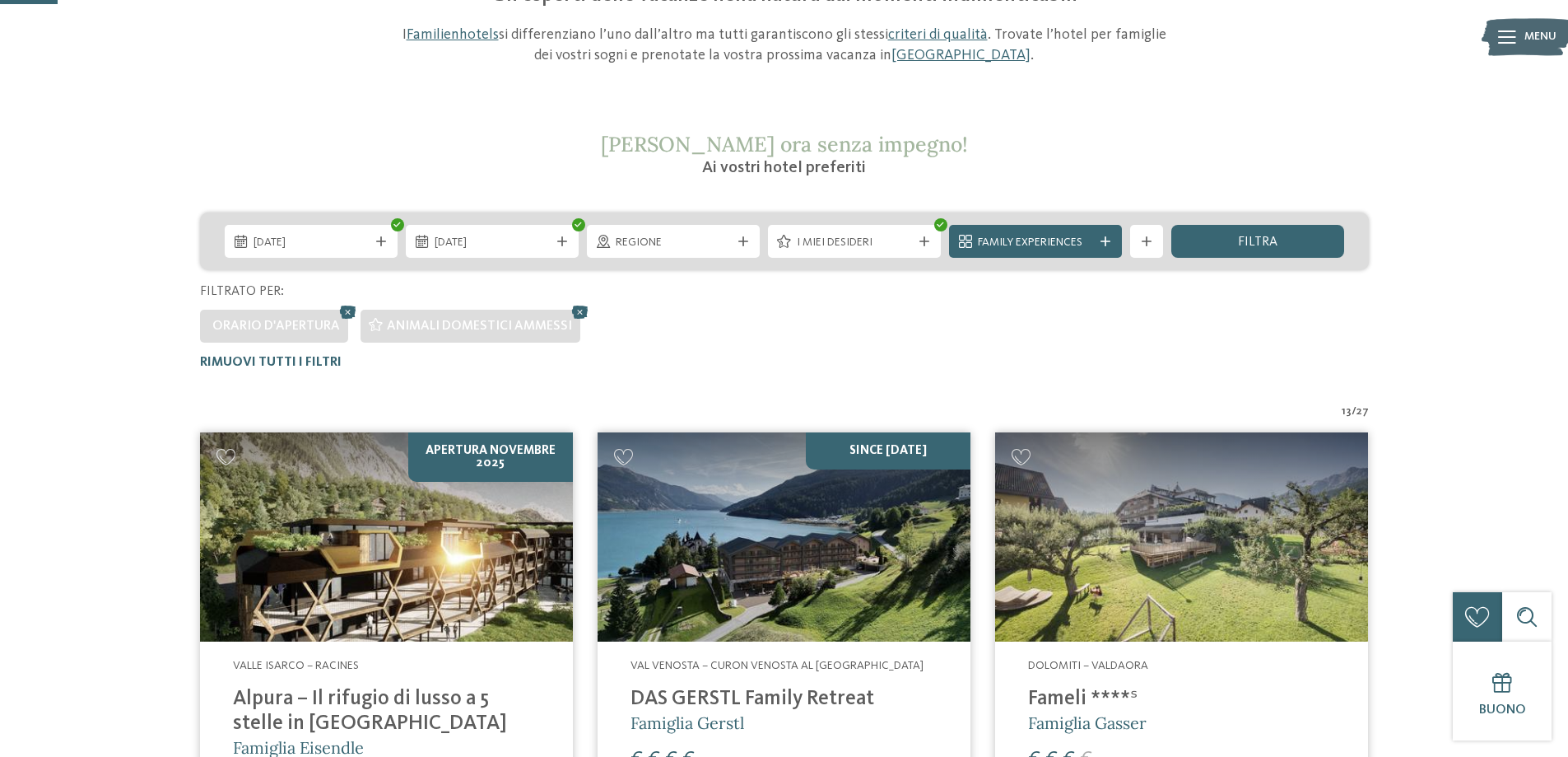
scroll to position [129, 0]
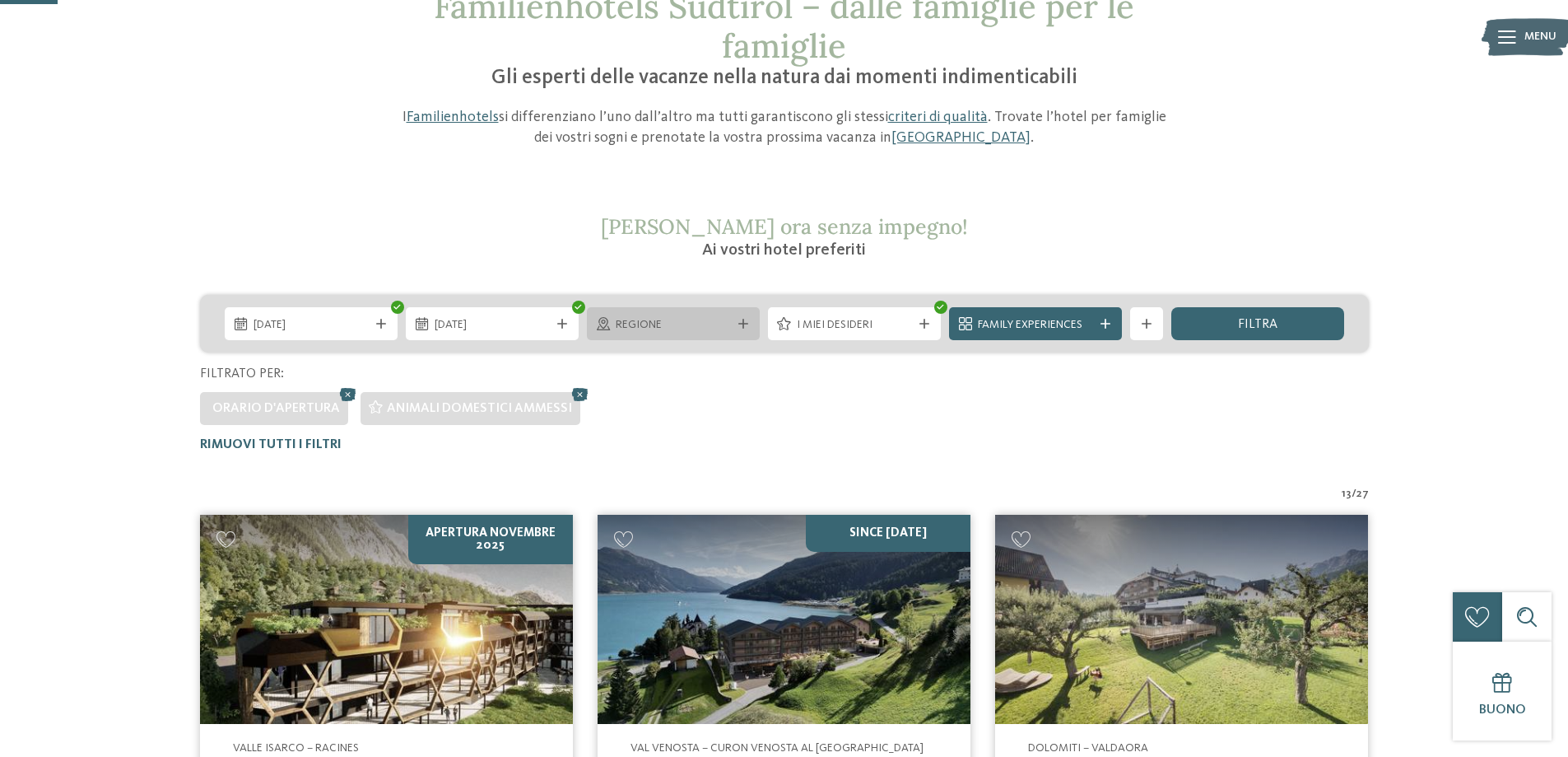
click at [696, 324] on span "Regione" at bounding box center [673, 325] width 115 height 17
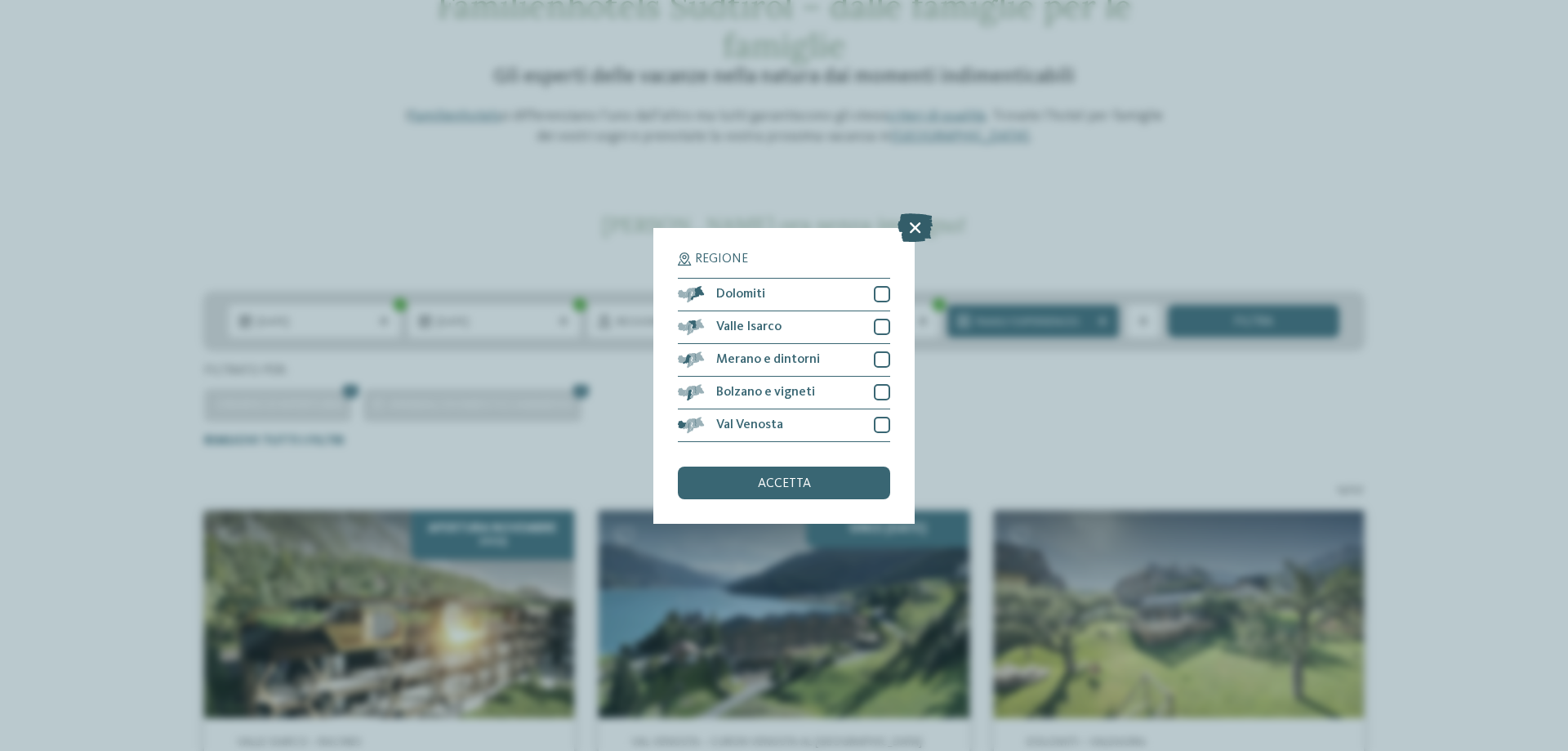
click at [915, 226] on icon at bounding box center [915, 226] width 35 height 28
